Goal: Transaction & Acquisition: Obtain resource

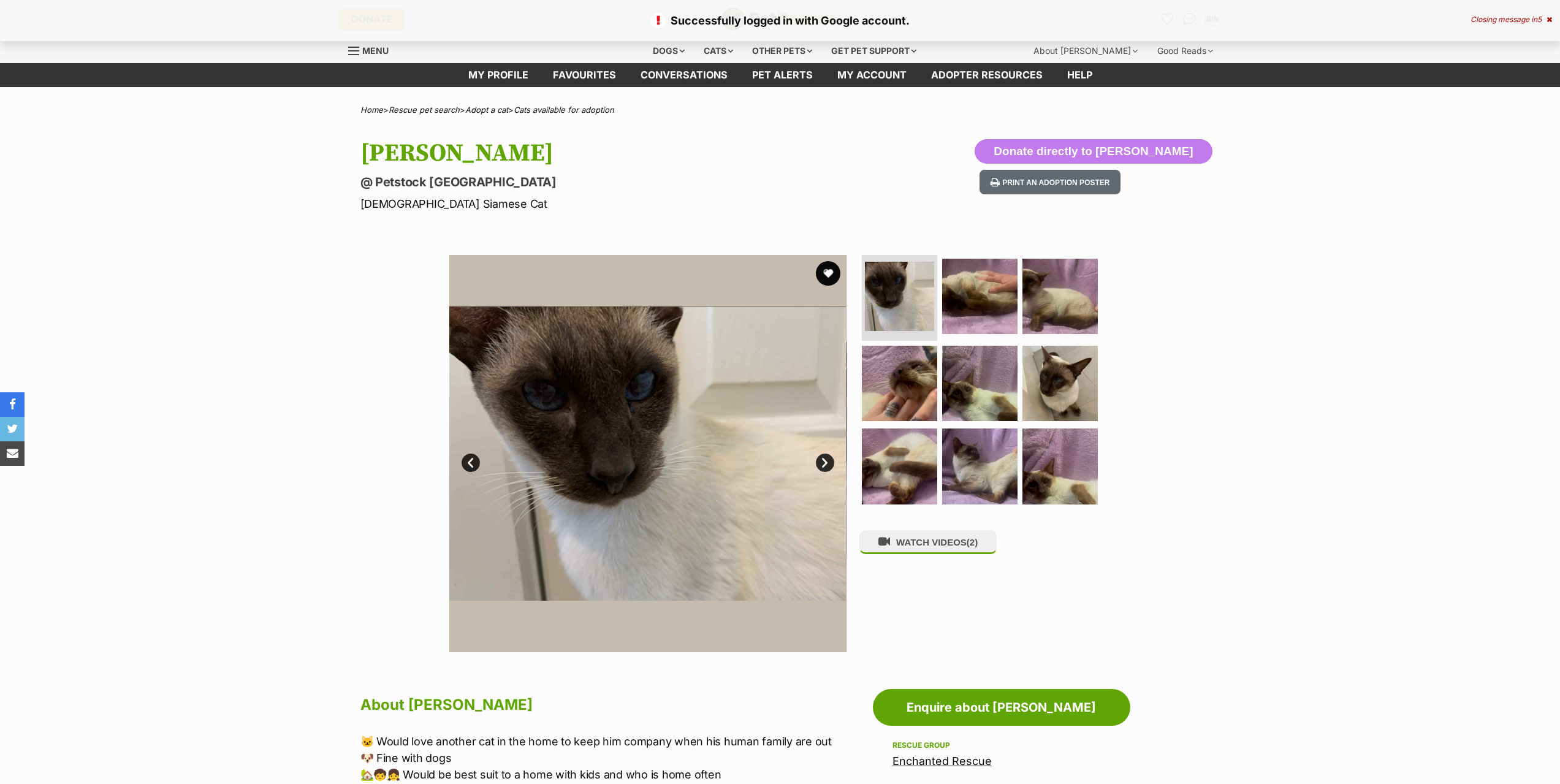
click at [1207, 303] on div "Available 1 of 9 images 1 of 9 images 1 of 9 images 1 of 9 images 1 of 9 images…" at bounding box center [780, 444] width 1560 height 416
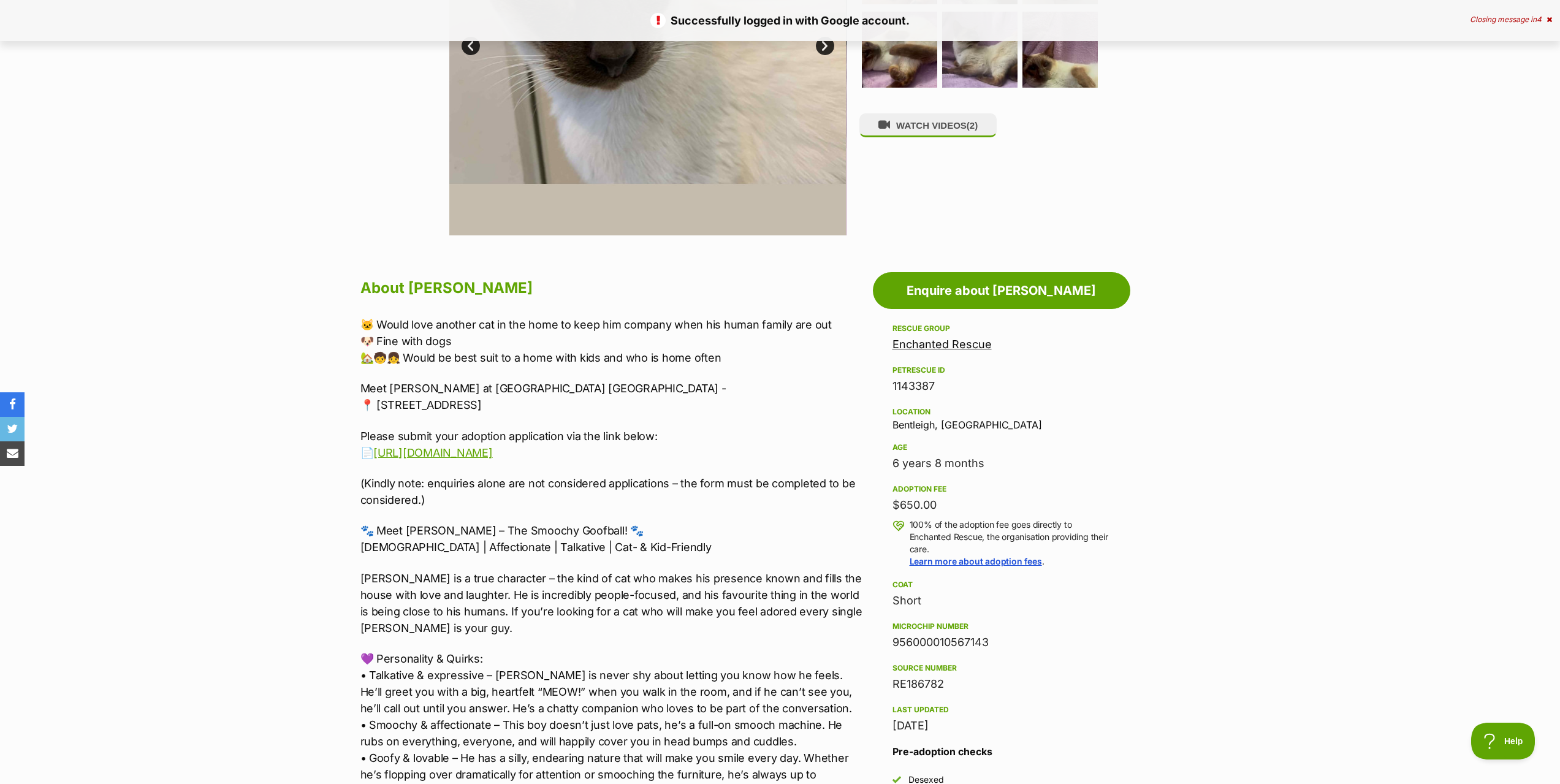
scroll to position [429, 0]
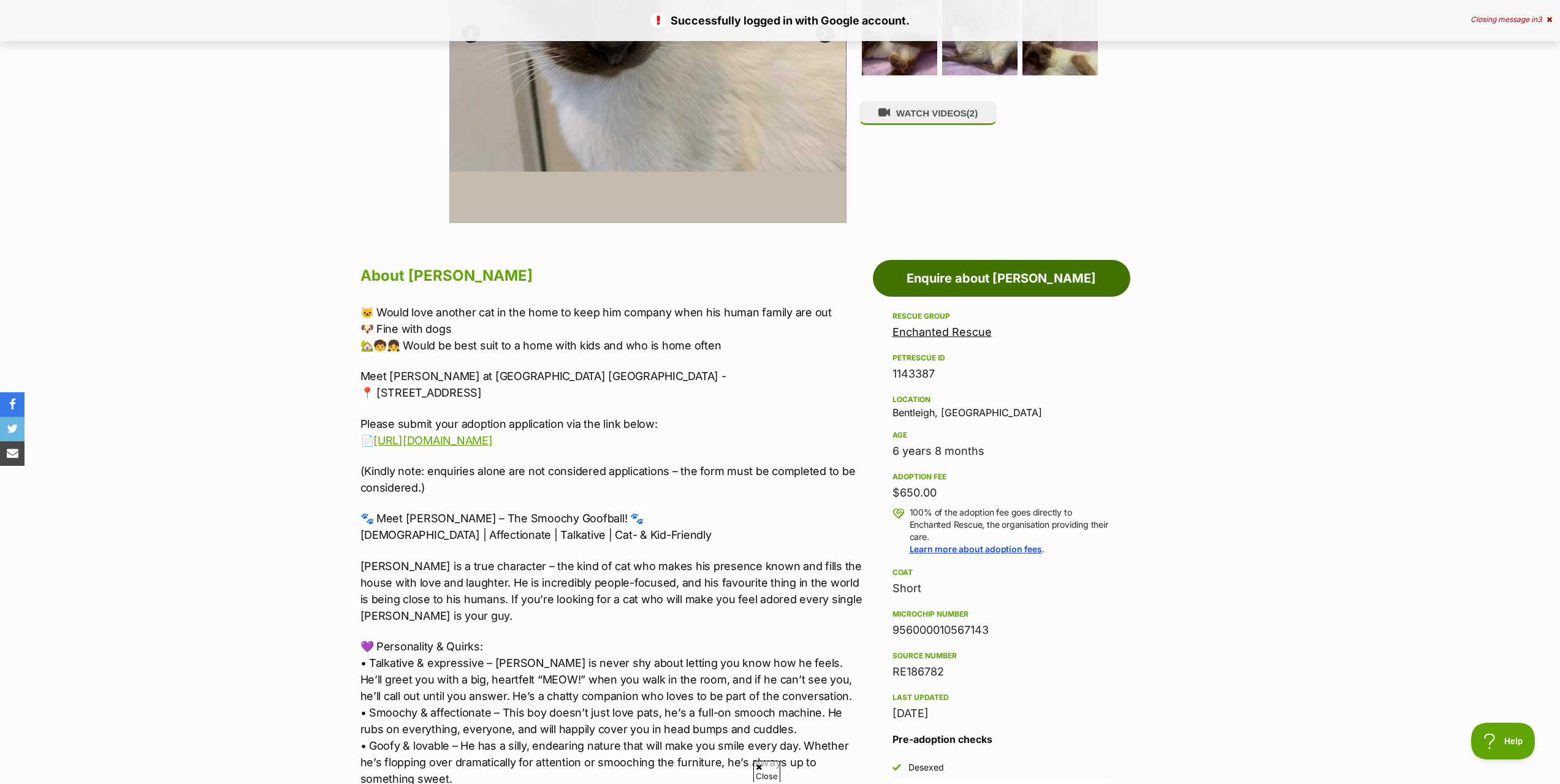
click at [1015, 277] on link "Enquire about [PERSON_NAME]" at bounding box center [1001, 278] width 258 height 36
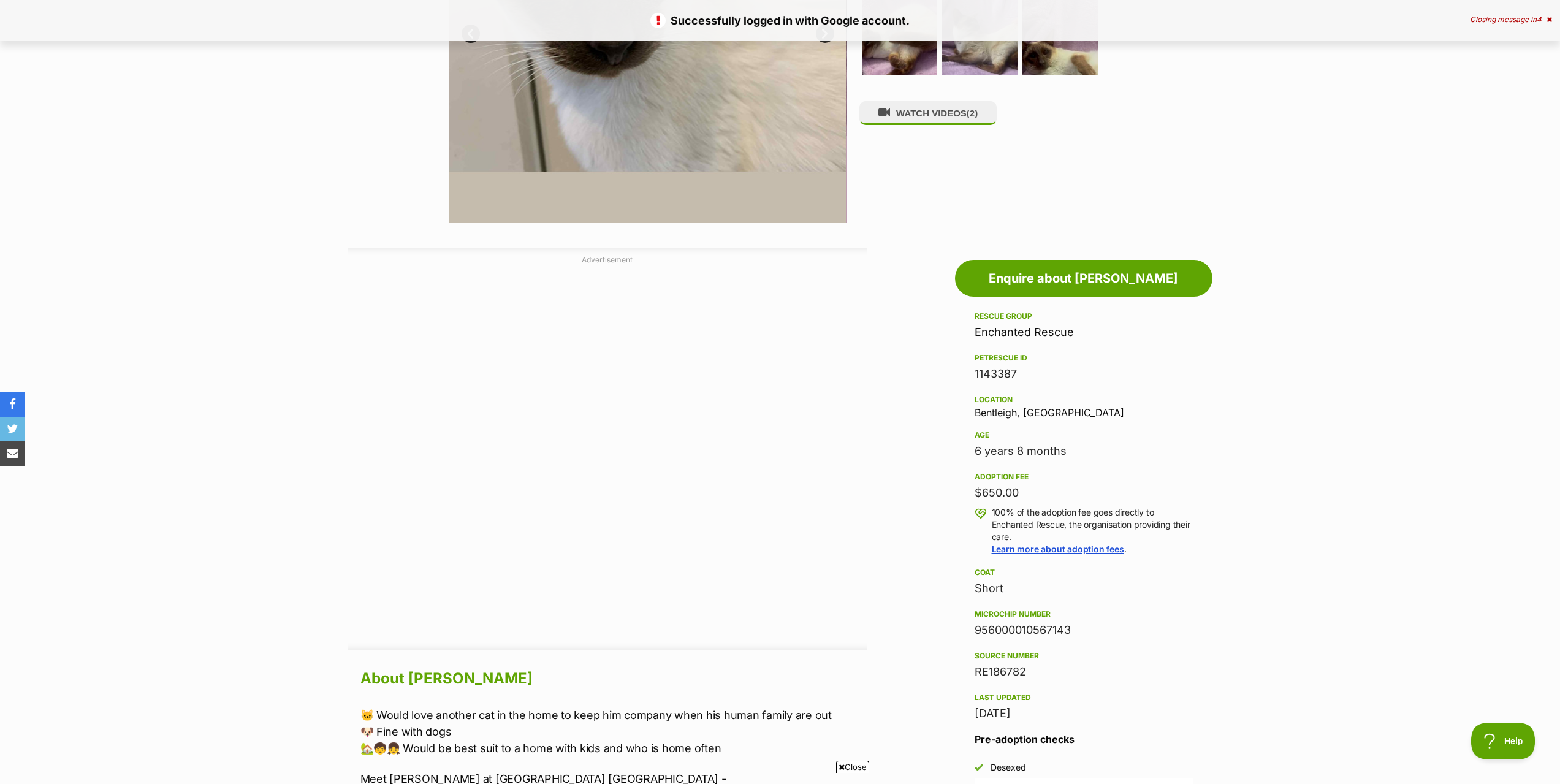
click at [483, 439] on div at bounding box center [607, 454] width 518 height 368
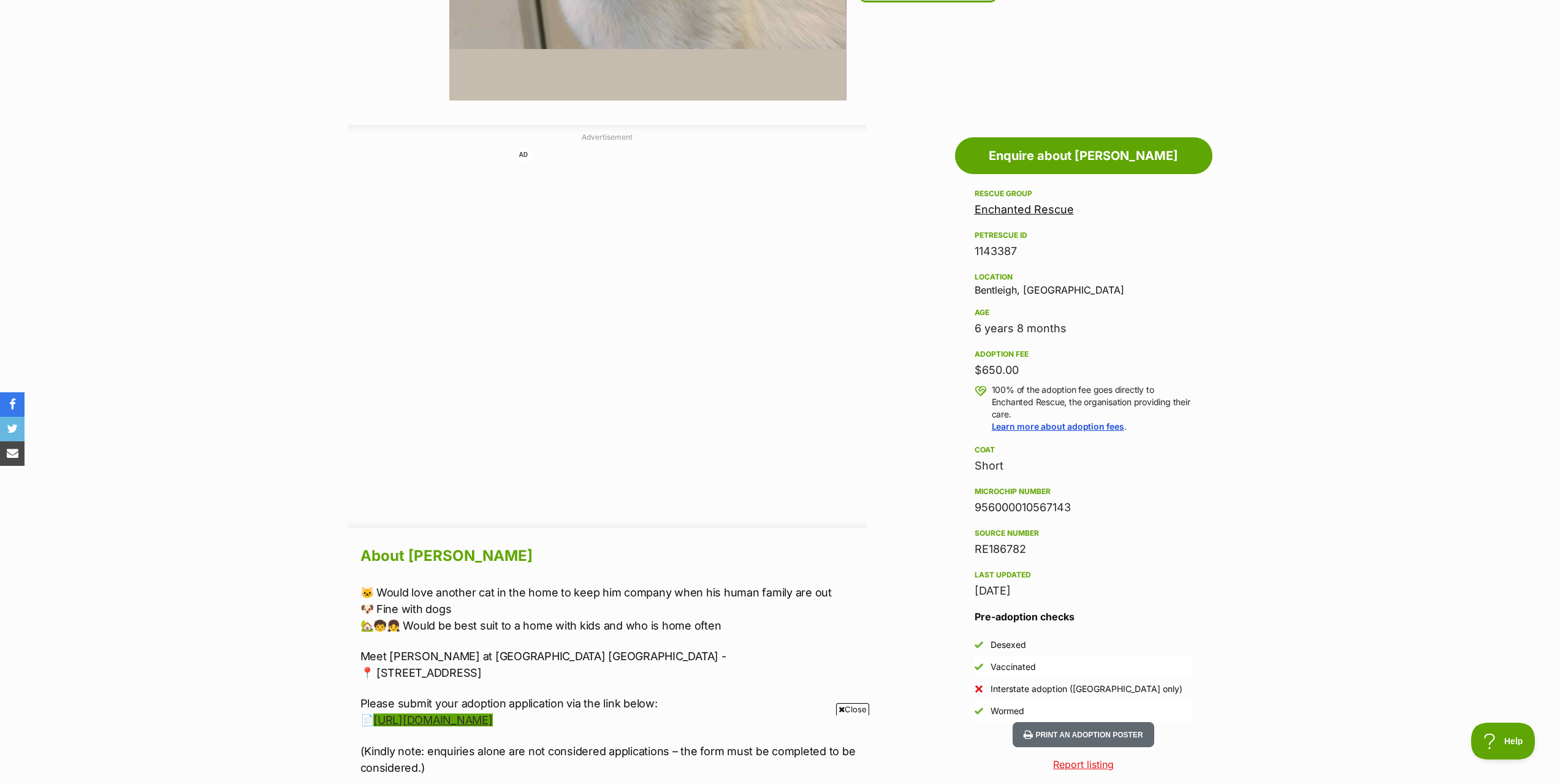
click at [482, 719] on link "[URL][DOMAIN_NAME]" at bounding box center [432, 719] width 119 height 13
